Goal: Communication & Community: Participate in discussion

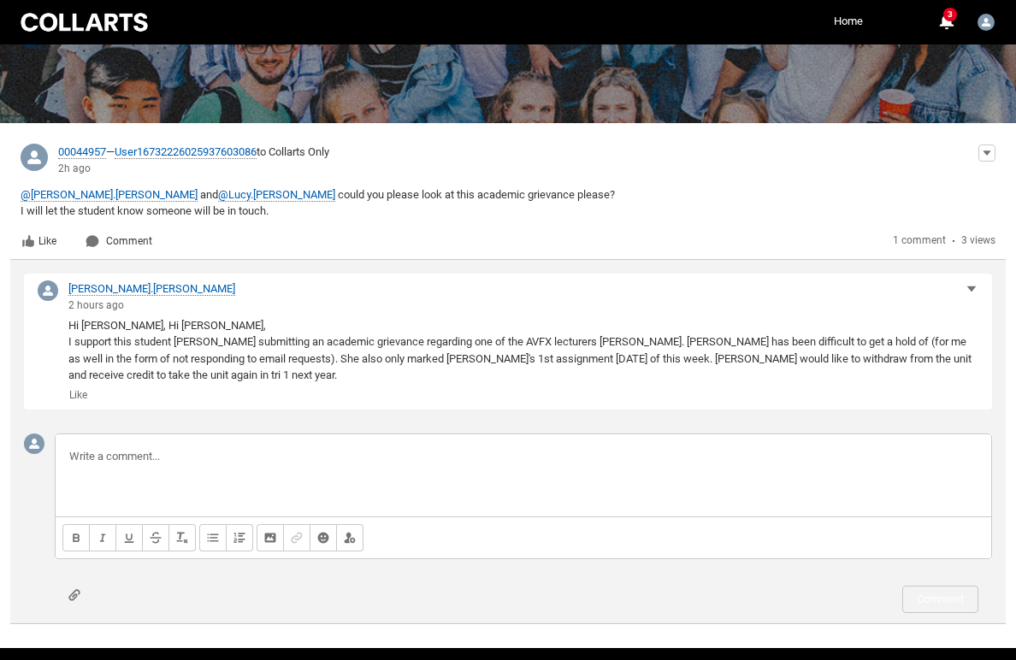
scroll to position [197, 0]
click at [100, 457] on p at bounding box center [523, 456] width 908 height 17
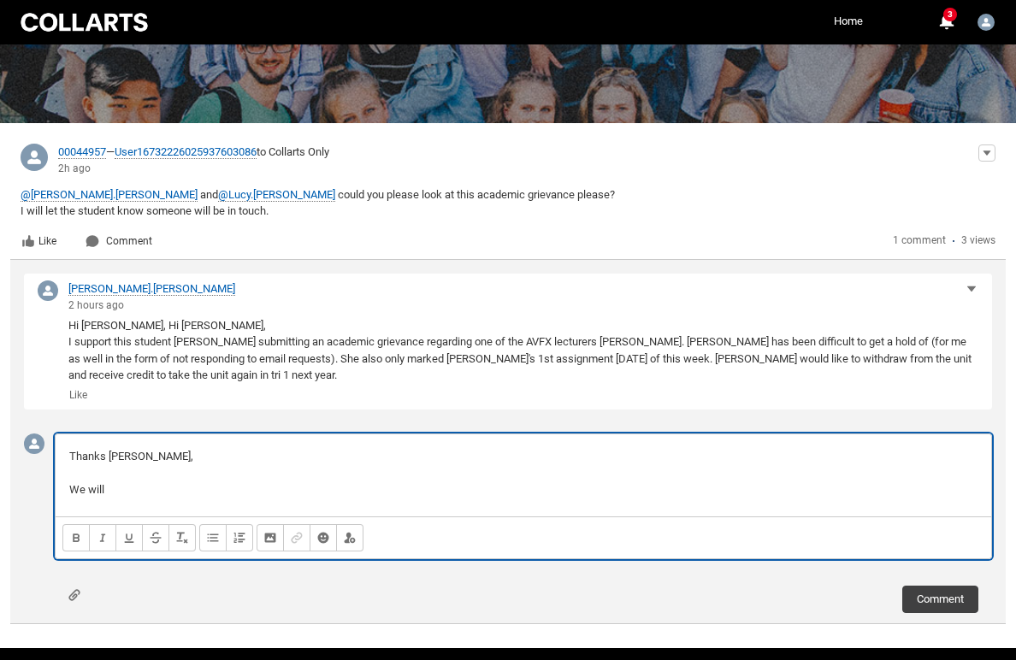
drag, startPoint x: 127, startPoint y: 479, endPoint x: 137, endPoint y: 483, distance: 10.3
click at [137, 483] on p "We will" at bounding box center [523, 489] width 908 height 17
click at [325, 483] on p "We will wait for [PERSON_NAME]'s grievance to come through. thanks for the back…" at bounding box center [523, 489] width 908 height 17
click at [490, 483] on p "We will wait for [PERSON_NAME]'s grievance to come through. Thanks for the back…" at bounding box center [523, 489] width 908 height 17
click at [559, 495] on div "Thanks [PERSON_NAME], We will wait for [PERSON_NAME]'s grievance to come throug…" at bounding box center [523, 475] width 935 height 82
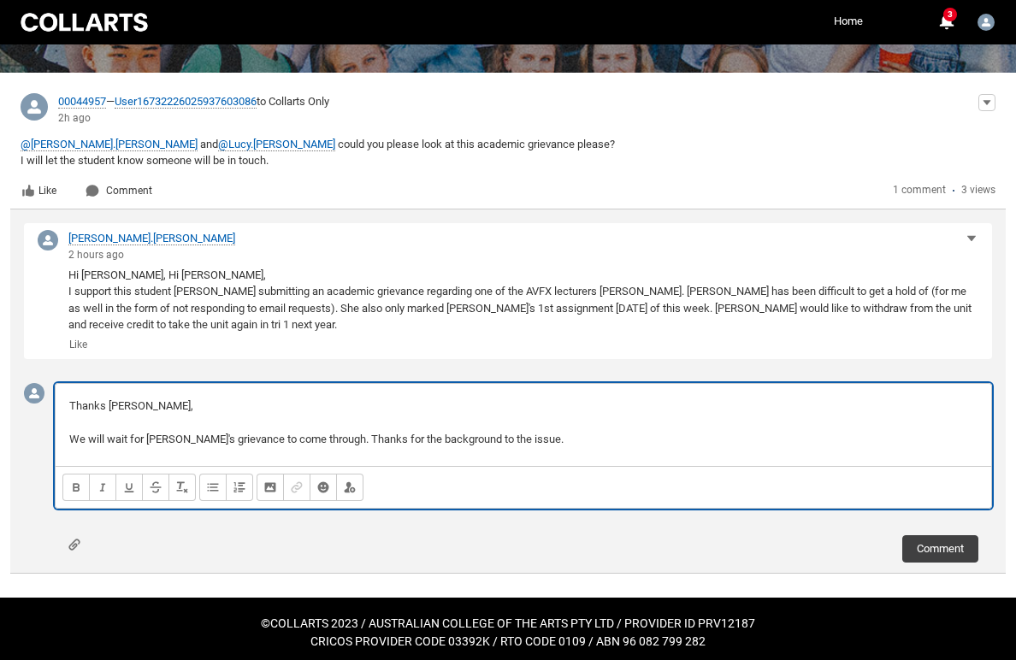
scroll to position [241, 0]
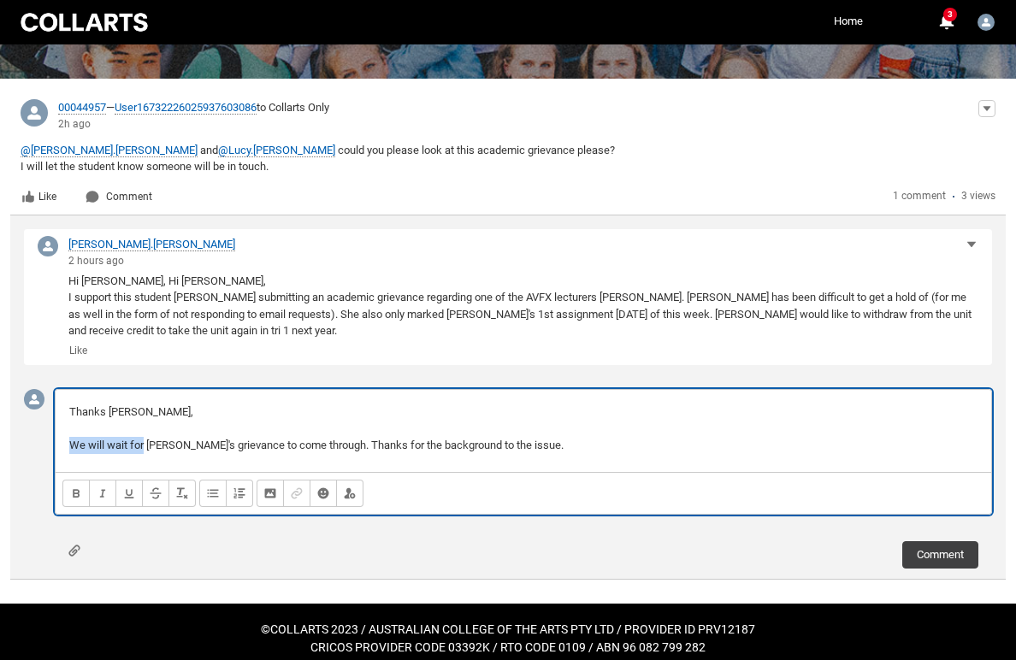
drag, startPoint x: 144, startPoint y: 440, endPoint x: 68, endPoint y: 441, distance: 75.2
click at [68, 441] on div "Thanks [PERSON_NAME], We will wait for [PERSON_NAME]'s grievance to come throug…" at bounding box center [523, 431] width 935 height 82
drag, startPoint x: 223, startPoint y: 438, endPoint x: 190, endPoint y: 438, distance: 33.3
click at [190, 438] on p "Has [PERSON_NAME] submitted an [PERSON_NAME]'s grievance to come through. Thank…" at bounding box center [523, 445] width 908 height 17
drag, startPoint x: 367, startPoint y: 438, endPoint x: 290, endPoint y: 430, distance: 77.3
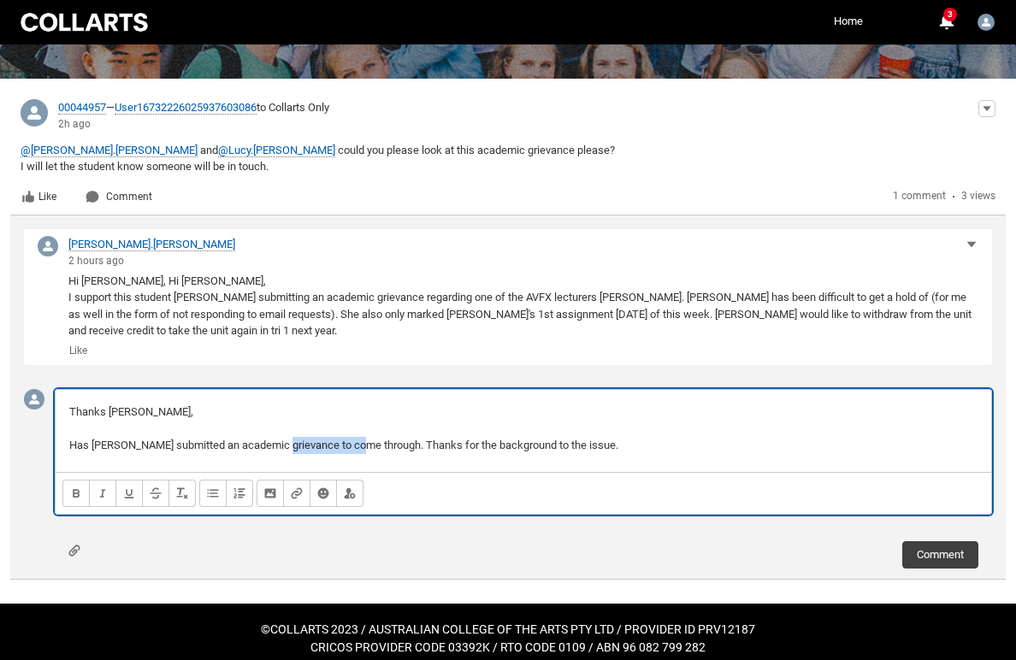
click at [290, 430] on div "Thanks [PERSON_NAME], Has [PERSON_NAME] submitted an academic grievance to come…" at bounding box center [523, 431] width 935 height 82
drag, startPoint x: 370, startPoint y: 440, endPoint x: 286, endPoint y: 439, distance: 84.7
click at [286, 439] on span "Has [PERSON_NAME] submitted an academic grievance to come through. Thanks for t…" at bounding box center [343, 445] width 549 height 13
click at [297, 439] on span "Has [PERSON_NAME] submitted an academic grievance?. Thanks for the background t…" at bounding box center [305, 445] width 473 height 13
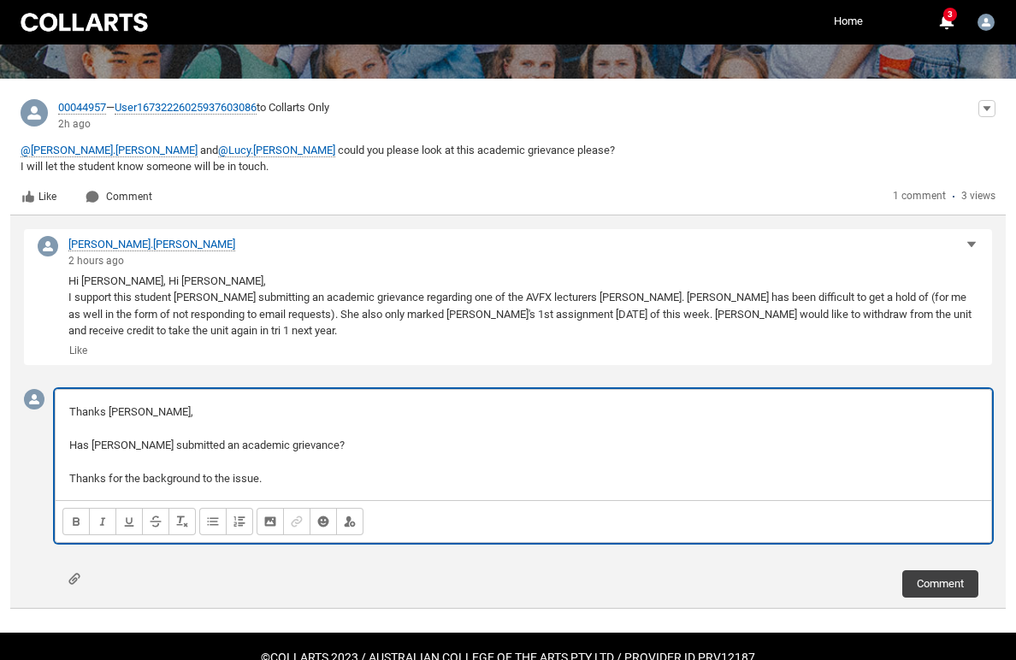
click at [269, 473] on p "Thanks for the background to the issue." at bounding box center [523, 478] width 908 height 17
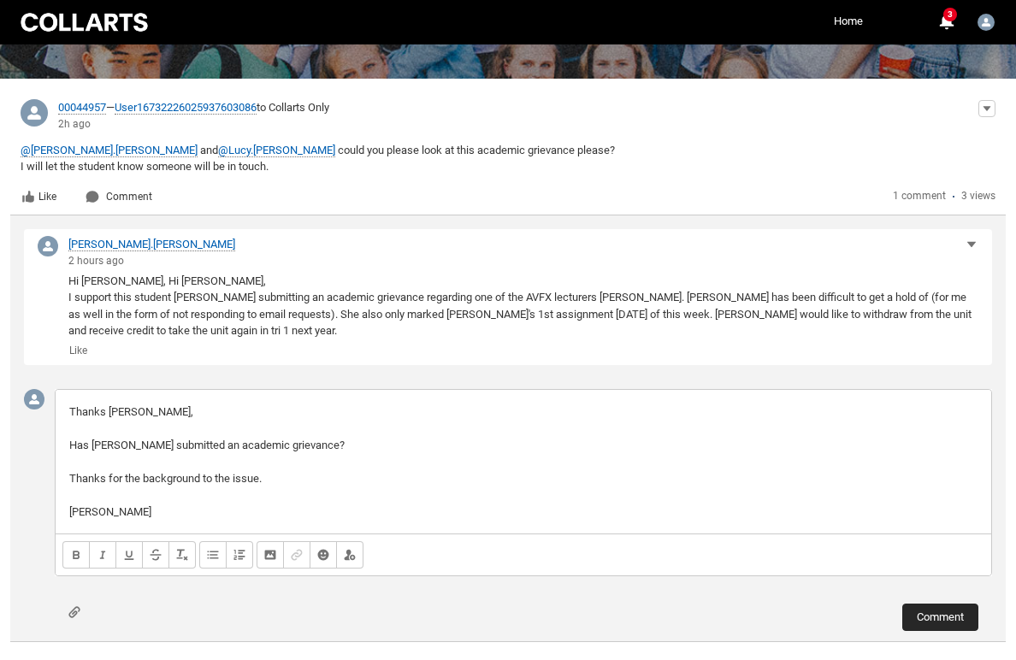
click at [934, 610] on button "Comment" at bounding box center [940, 617] width 76 height 27
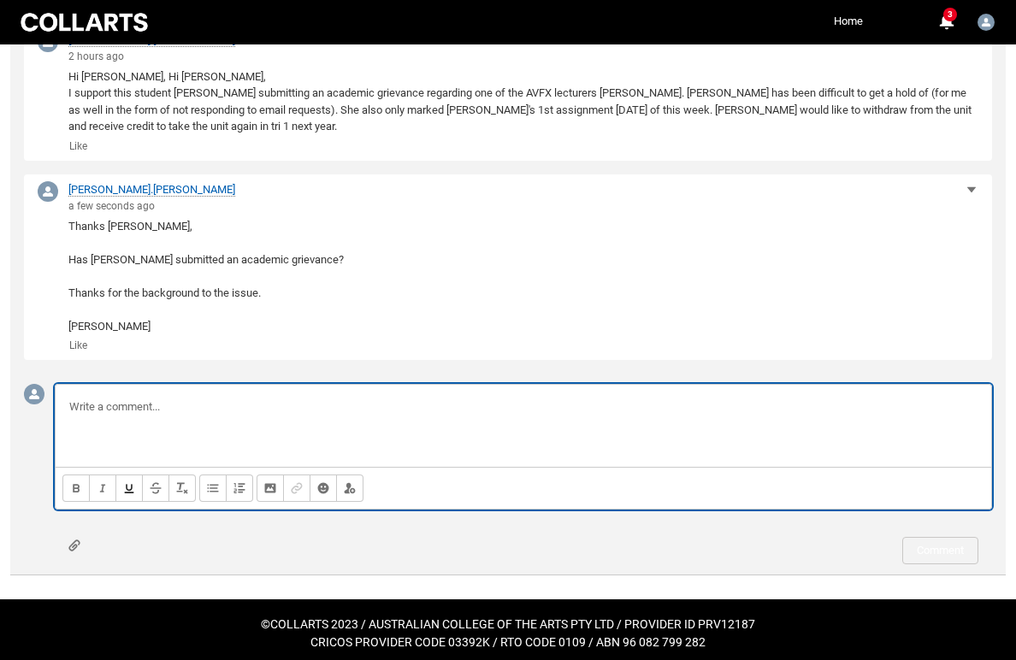
scroll to position [445, 0]
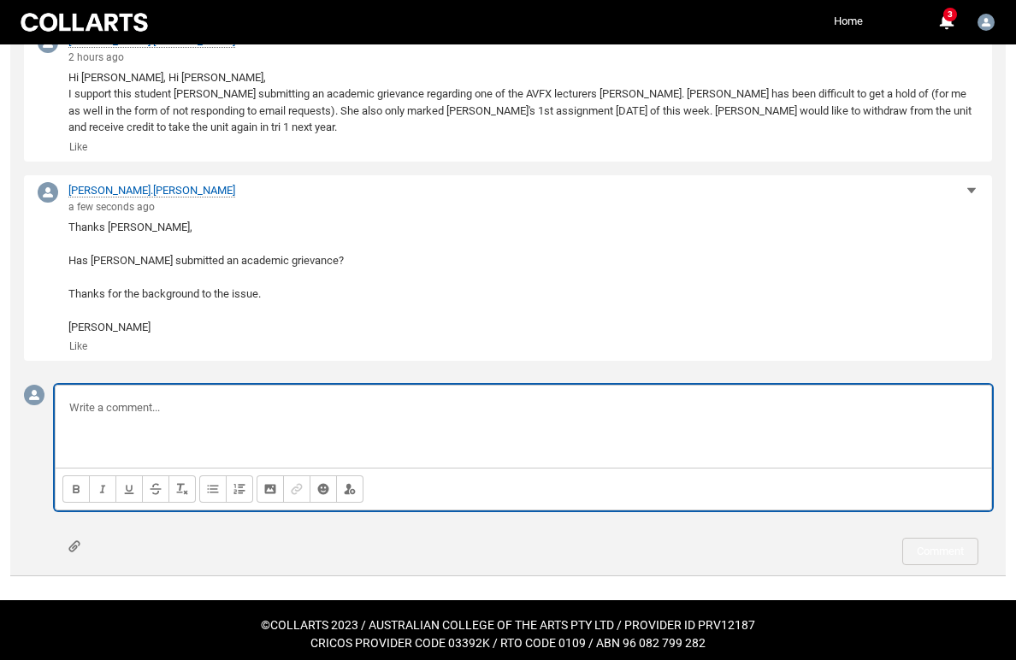
click at [75, 540] on button "Attach file" at bounding box center [74, 546] width 12 height 13
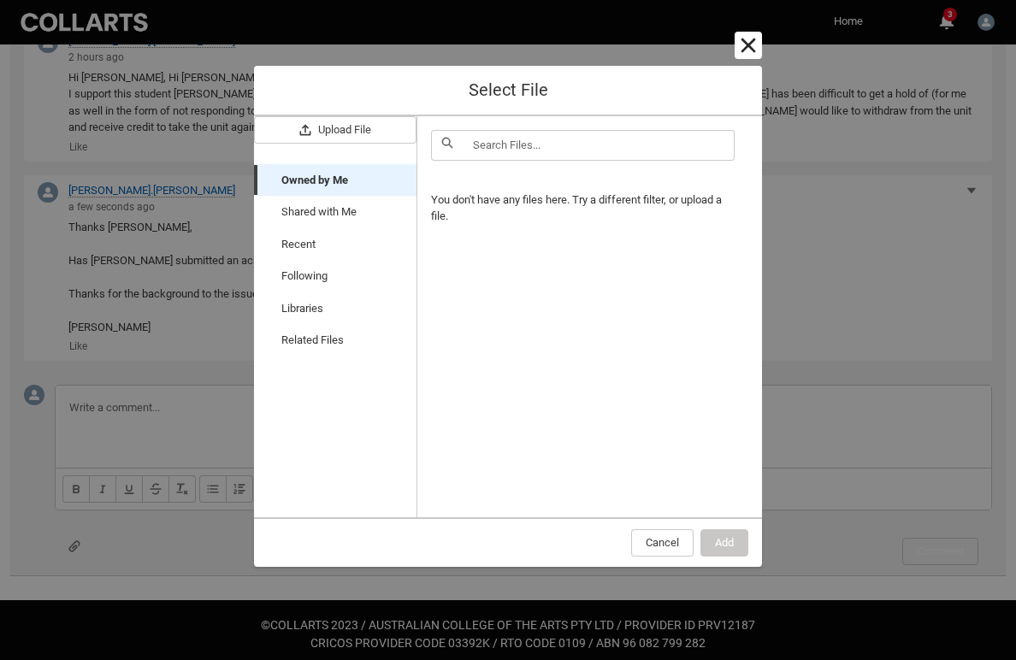
click at [747, 42] on button "Cancel and close" at bounding box center [747, 45] width 27 height 27
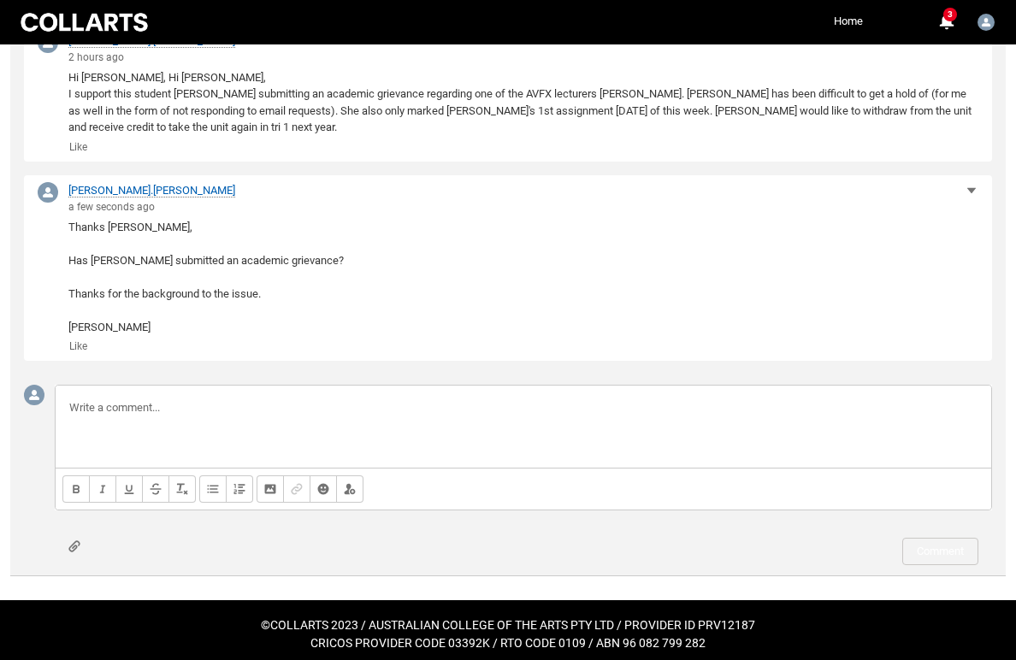
scroll to position [320, 0]
